Goal: Contribute content: Contribute content

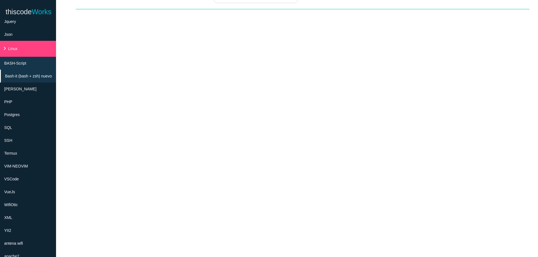
scroll to position [133, 0]
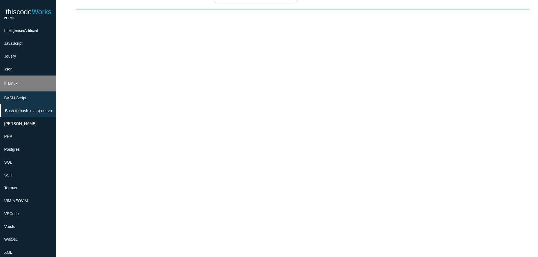
click at [28, 82] on li "keyboard_arrow_right Linux" at bounding box center [28, 84] width 56 height 16
click at [3, 82] on icon "keyboard_arrow_right" at bounding box center [4, 83] width 7 height 7
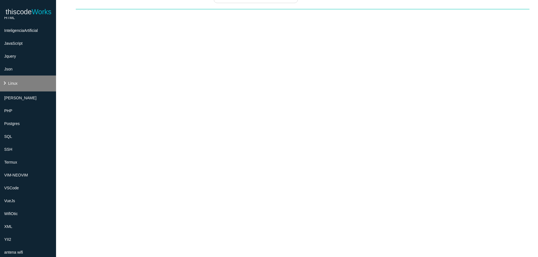
click at [19, 83] on li "keyboard_arrow_right Linux" at bounding box center [28, 84] width 56 height 16
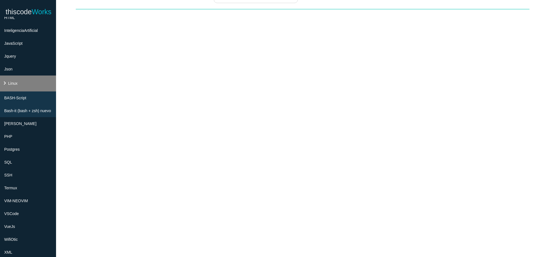
click at [19, 83] on li "keyboard_arrow_right Linux" at bounding box center [28, 84] width 56 height 16
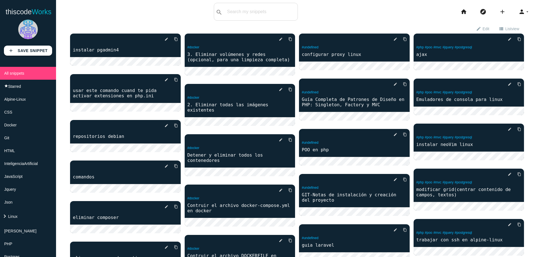
click at [22, 214] on li "keyboard_arrow_right Linux" at bounding box center [28, 217] width 56 height 16
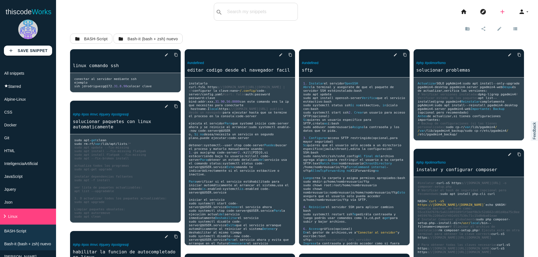
click at [499, 14] on icon "add" at bounding box center [502, 12] width 7 height 18
click at [502, 11] on link "code Snippet" at bounding box center [514, 10] width 39 height 14
click at [499, 12] on icon "add" at bounding box center [502, 12] width 7 height 18
click at [499, 12] on icon "code" at bounding box center [502, 10] width 7 height 6
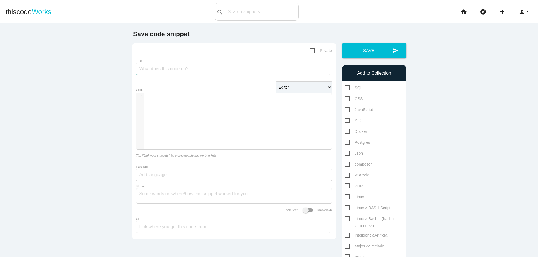
click at [263, 67] on input "Title" at bounding box center [233, 69] width 194 height 12
type input "agrgar la integracion de sugerencias en la terminal en vs code"
click at [244, 112] on div "​ x 1 ​" at bounding box center [238, 126] width 204 height 64
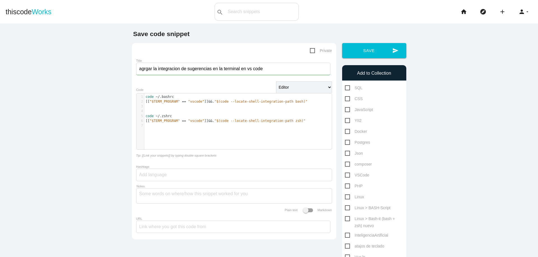
click at [146, 96] on span "code" at bounding box center [150, 97] width 8 height 4
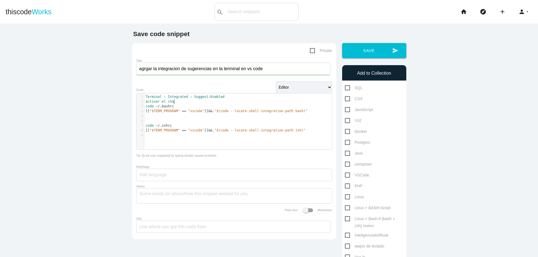
scroll to position [2, 22]
type textarea "activar el chack"
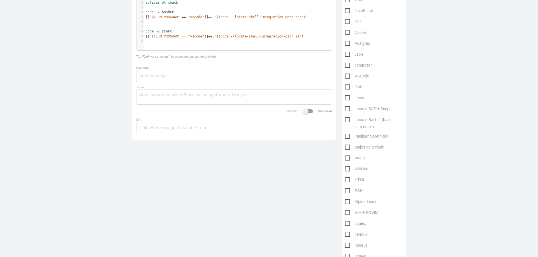
scroll to position [101, 0]
click at [345, 74] on span "VSCode" at bounding box center [357, 74] width 24 height 7
click at [345, 74] on input "VSCode" at bounding box center [347, 73] width 4 height 4
checkbox input "true"
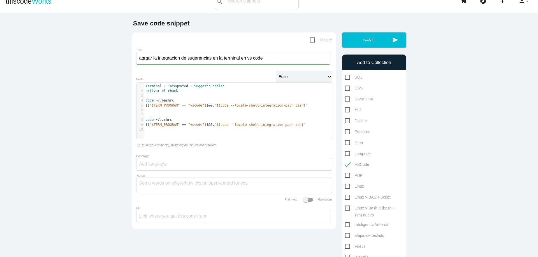
scroll to position [0, 0]
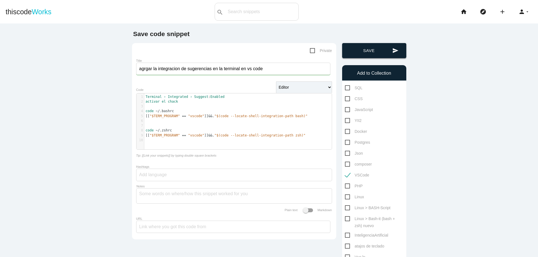
click at [366, 52] on button "send Save" at bounding box center [374, 50] width 64 height 15
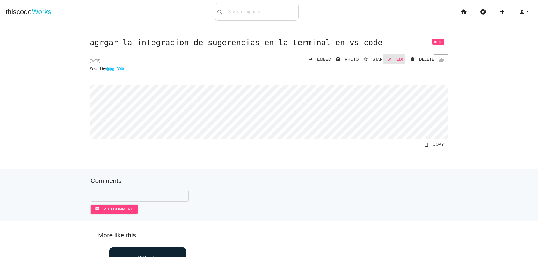
click at [399, 59] on span "EDIT" at bounding box center [400, 59] width 9 height 4
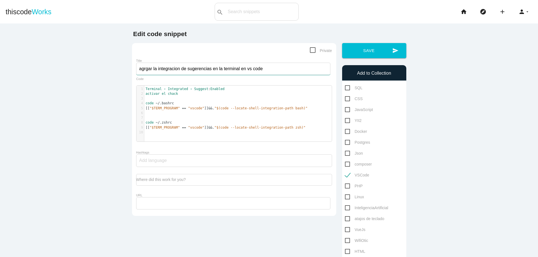
click at [143, 69] on input "agrgar la integracion de sugerencias en la terminal en vs code" at bounding box center [233, 69] width 194 height 12
type input "agregar la integracion de sugerencias en la terminal en vs code"
click at [387, 53] on button "send Save" at bounding box center [374, 50] width 64 height 15
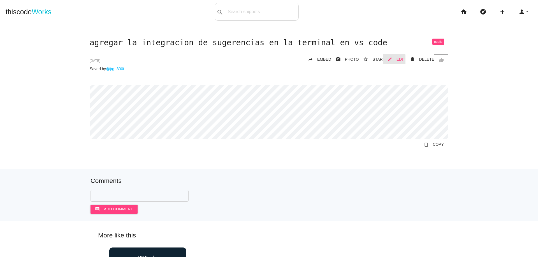
click at [399, 60] on span "EDIT" at bounding box center [400, 59] width 9 height 4
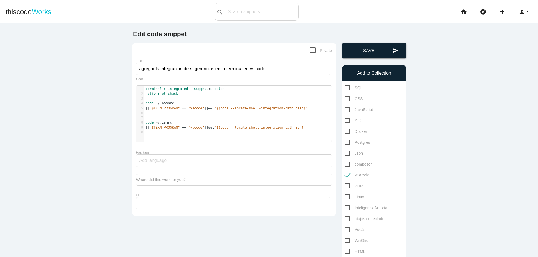
click at [371, 52] on button "send Save" at bounding box center [374, 50] width 64 height 15
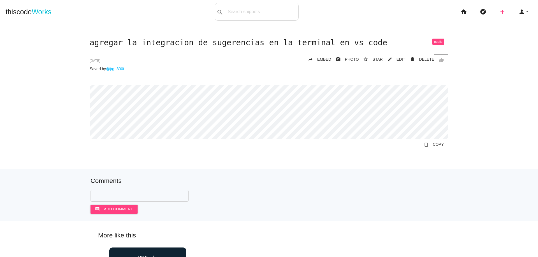
click at [499, 13] on icon "add" at bounding box center [502, 12] width 7 height 18
click at [499, 13] on icon "code" at bounding box center [502, 10] width 7 height 6
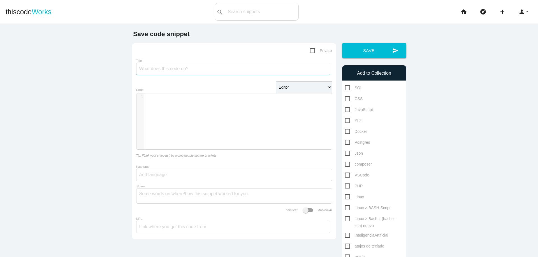
click at [263, 69] on input "Title" at bounding box center [233, 69] width 194 height 12
click at [229, 111] on div "​ x 1 ​" at bounding box center [238, 126] width 204 height 64
paste textarea "t"
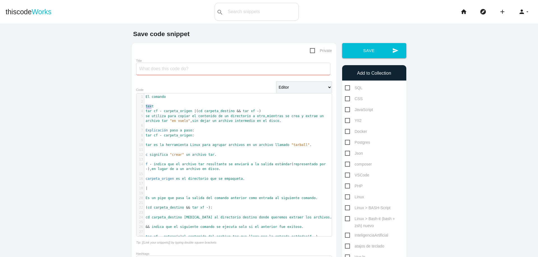
type textarea "text"
drag, startPoint x: 143, startPoint y: 107, endPoint x: 168, endPoint y: 103, distance: 26.0
click at [165, 107] on pre "text" at bounding box center [240, 106] width 192 height 5
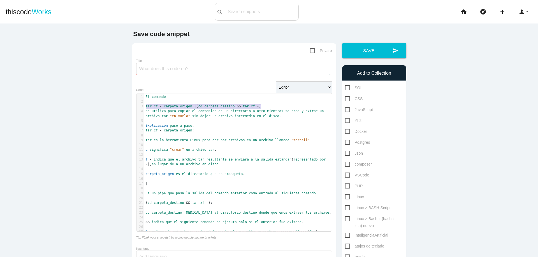
type textarea "tar cf - carpeta_origen | (cd carpeta_destino && tar xf - )"
drag, startPoint x: 143, startPoint y: 106, endPoint x: 264, endPoint y: 107, distance: 121.5
click at [264, 107] on pre "tar cf - carpeta_origen | ( cd carpeta_destino && tar xf - )" at bounding box center [240, 106] width 192 height 5
click at [282, 101] on pre "​" at bounding box center [240, 101] width 192 height 5
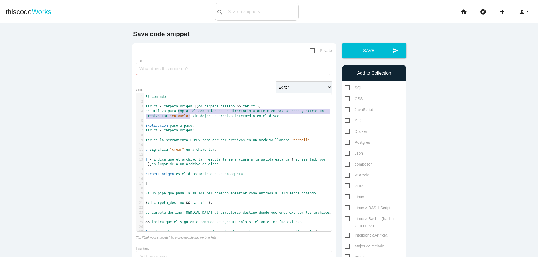
drag, startPoint x: 175, startPoint y: 113, endPoint x: 189, endPoint y: 116, distance: 14.2
click at [188, 115] on span "se utiliza para copiar el contenido de un directorio a otro , mientras se crea …" at bounding box center [236, 113] width 180 height 9
type textarea "​copiar el contenido de un directorio a otro, mientras se crea y extrae un arch…"
click at [205, 74] on input "Title" at bounding box center [233, 69] width 194 height 12
paste input "copiar el contenido de un directorio a otro, mientras se crea y extrae un archi…"
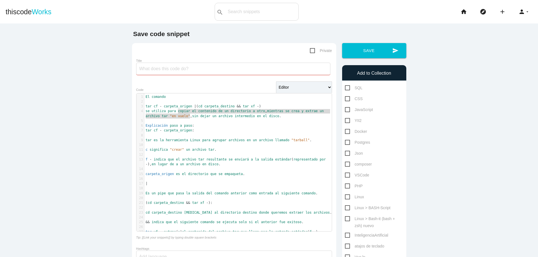
type input "copiar el contenido de un directorio a otro, mientras se crea y extrae un archi…"
type textarea "copiar el contenido de un directorio a otro, mientras se crea y extrae un archi…"
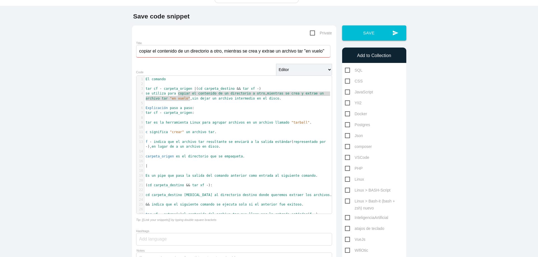
scroll to position [34, 0]
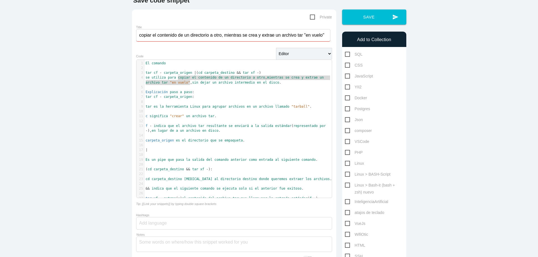
type input "copiar el contenido de un directorio a otro, mientras se crea y extrae un archi…"
click at [342, 161] on div "SQL CSS JavaScript YII2 Docker Postgres" at bounding box center [374, 226] width 64 height 351
click at [342, 163] on div "SQL CSS JavaScript YII2 Docker Postgres" at bounding box center [374, 226] width 64 height 351
click at [345, 164] on span "Linux" at bounding box center [354, 163] width 19 height 7
click at [345, 164] on input "Linux" at bounding box center [347, 162] width 4 height 4
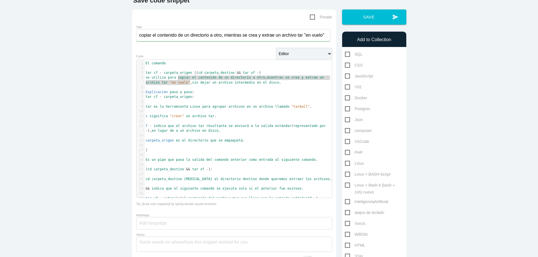
checkbox input "true"
click at [377, 20] on button "send Save" at bounding box center [374, 17] width 64 height 15
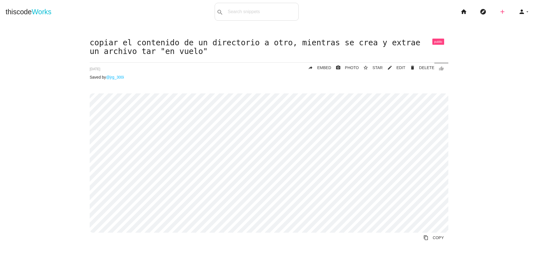
click at [499, 11] on icon "add" at bounding box center [502, 12] width 7 height 18
click at [505, 8] on link "code Snippet" at bounding box center [514, 10] width 39 height 14
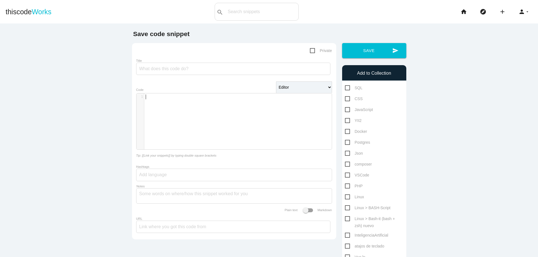
scroll to position [2, 0]
click at [209, 116] on div "​ x 1 ​" at bounding box center [238, 126] width 204 height 64
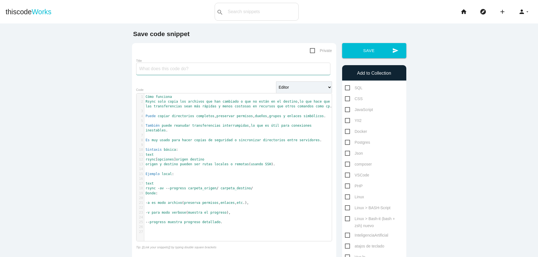
click at [192, 71] on input "Title" at bounding box center [233, 69] width 194 height 12
type input "copiar contenido de un directorio a otro"
type textarea "rsync"
drag, startPoint x: 144, startPoint y: 171, endPoint x: 156, endPoint y: 170, distance: 11.8
click at [154, 162] on span "rsync [ opciones ] origen destino" at bounding box center [175, 160] width 59 height 4
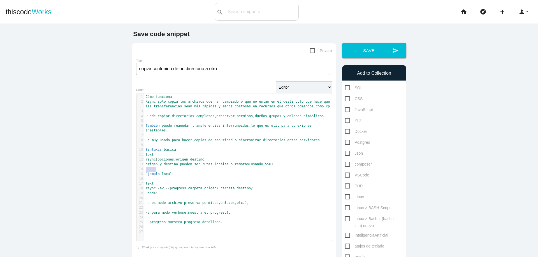
click at [236, 71] on input "copiar contenido de un directorio a otro" at bounding box center [233, 69] width 194 height 12
paste input "rsync"
type input "copiar contenido de un directorio a otro con rsync"
click at [345, 199] on span "Linux" at bounding box center [354, 197] width 19 height 7
click at [345, 197] on input "Linux" at bounding box center [347, 196] width 4 height 4
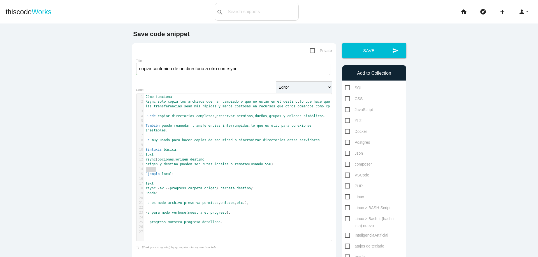
checkbox input "true"
click at [393, 49] on icon "send" at bounding box center [395, 50] width 6 height 15
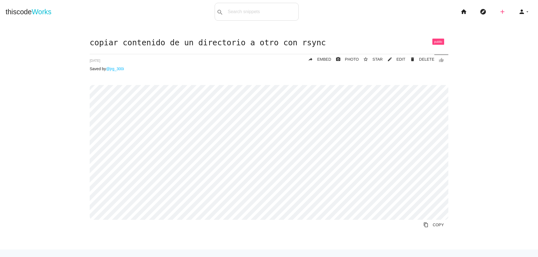
click at [499, 12] on icon "add" at bounding box center [502, 12] width 7 height 18
click at [499, 11] on icon "code" at bounding box center [502, 10] width 7 height 6
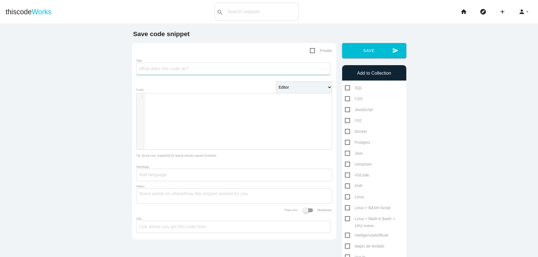
click at [235, 71] on input "Title" at bounding box center [233, 69] width 194 height 12
type input "copiar de un directorio a otro usando cp"
click at [205, 111] on div "​ x 1 ​" at bounding box center [238, 126] width 204 height 64
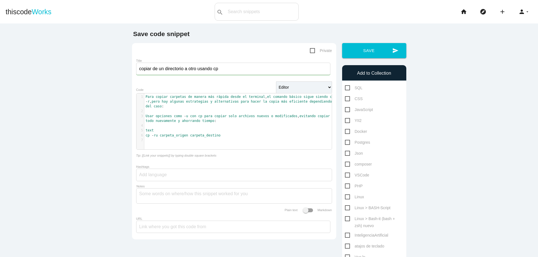
click at [346, 198] on span "Linux" at bounding box center [354, 197] width 19 height 7
click at [346, 197] on input "Linux" at bounding box center [347, 196] width 4 height 4
checkbox input "true"
click at [146, 97] on span "Para" at bounding box center [150, 97] width 8 height 4
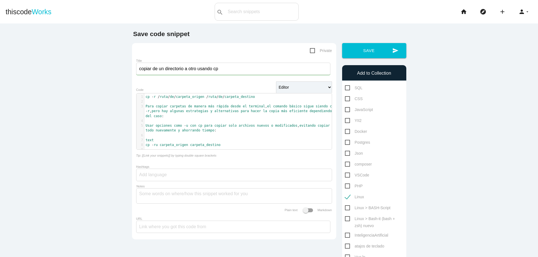
click at [281, 101] on pre "​" at bounding box center [240, 101] width 192 height 5
click at [279, 99] on pre "cp - r / ruta / de / carpeta_origen / ruta / de / carpeta_destino" at bounding box center [240, 97] width 192 height 5
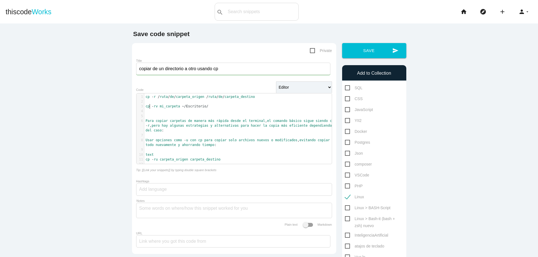
click at [148, 105] on span "cp - rv mi_carpeta ~ /Escritorio/" at bounding box center [177, 106] width 63 height 4
click at [148, 102] on pre "​" at bounding box center [240, 101] width 192 height 5
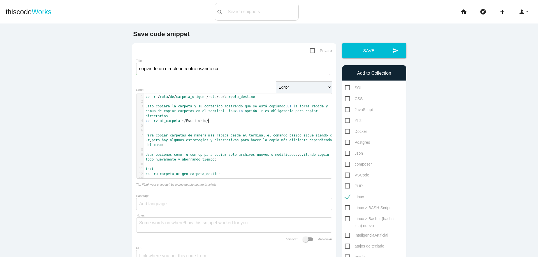
click at [210, 121] on pre "cp - rv mi_carpeta ~ /Escritorio/" at bounding box center [240, 121] width 192 height 5
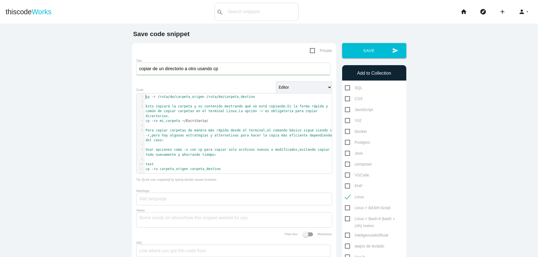
click at [146, 97] on span "cp" at bounding box center [148, 97] width 4 height 4
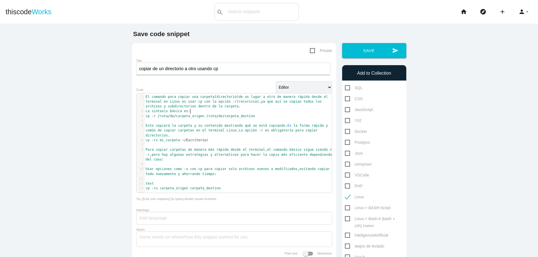
click at [201, 112] on pre "La sintaxis básica es :" at bounding box center [240, 111] width 192 height 5
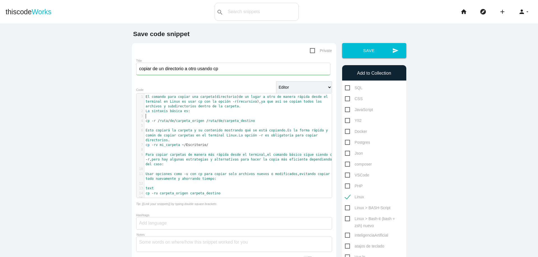
click at [179, 141] on pre "Esto copiará la carpeta y su contenido mostrando qué se está copiando . Es la f…" at bounding box center [240, 135] width 192 height 15
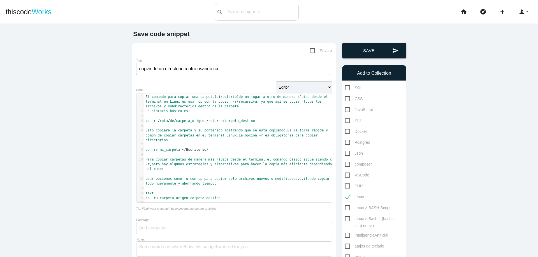
click at [380, 53] on button "send Save" at bounding box center [374, 50] width 64 height 15
